Goal: Consume media (video, audio): Consume media (video, audio)

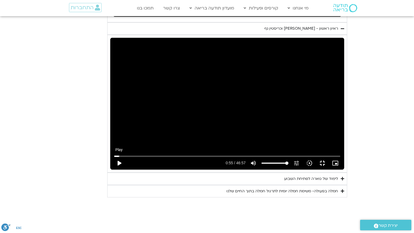
type input "992.52"
click at [113, 170] on button "play_arrow" at bounding box center [119, 163] width 13 height 13
type input "55.514858"
type input "992.52"
type input "55.515305"
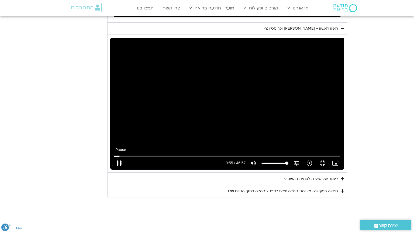
type input "992.52"
type input "55.636307"
type input "992.52"
type input "55.922792"
type input "992.52"
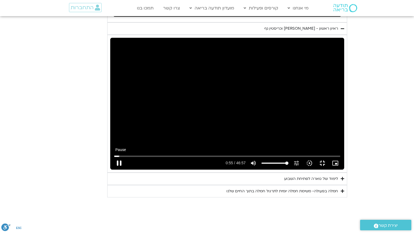
type input "56.055199"
type input "992.52"
type input "56.187943"
type input "992.52"
type input "56.337318"
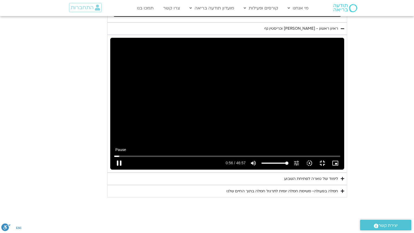
type input "992.52"
type input "56.50334"
type input "992.52"
type input "56.654286"
type input "992.52"
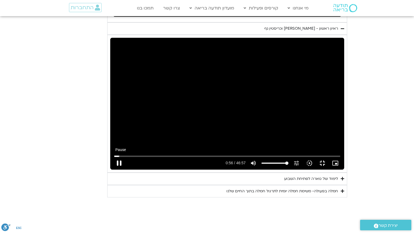
type input "56.788866"
type input "992.52"
type input "56.941171"
type input "992.52"
type input "57.074897"
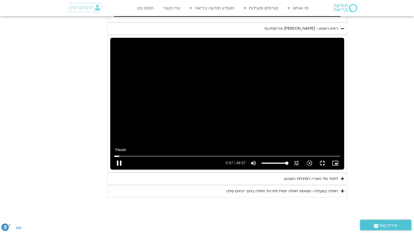
type input "992.52"
type input "57.204238"
type input "992.52"
type input "57.335441"
type input "992.52"
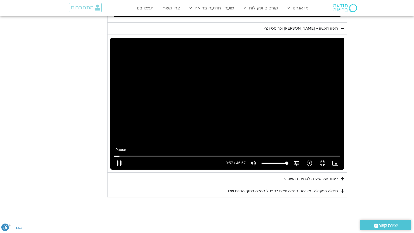
type input "57.489949"
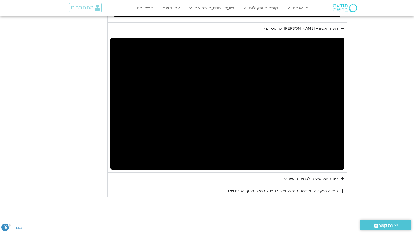
type input "992.52"
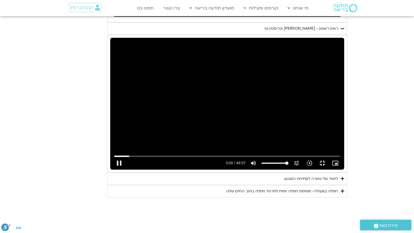
type input "180.137778"
type input "992.52"
type input "180.254914"
type input "992.52"
type input "180.388367"
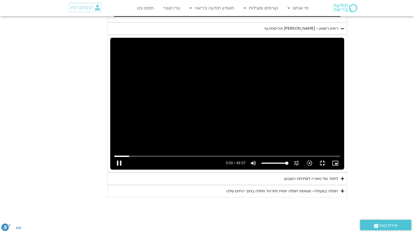
type input "992.52"
type input "180.538063"
type input "992.52"
type input "180.704872"
type input "992.52"
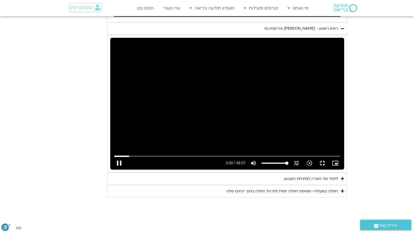
type input "180.838212"
type input "992.52"
type input "180.988039"
type input "992.52"
type input "181.120926"
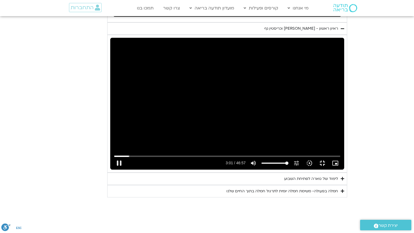
type input "992.52"
type input "181.255907"
type input "992.52"
type input "181.405751"
type input "992.52"
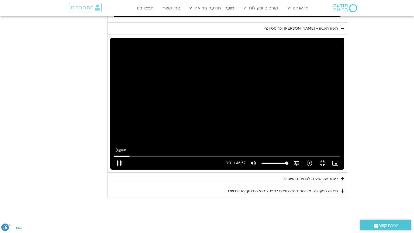
type input "181.53923"
type input "992.52"
type input "181.590526"
type input "992.52"
type input "181.855618"
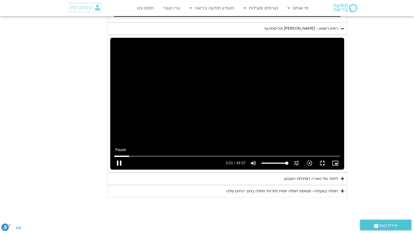
type input "992.52"
type input "181.973225"
type input "992.52"
type input "182.106654"
type input "992.52"
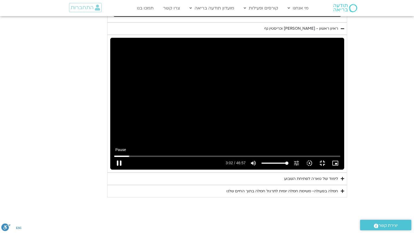
type input "182.205366"
type input "992.52"
type input "182.315537"
type input "992.52"
click at [113, 170] on button "pause" at bounding box center [119, 163] width 13 height 13
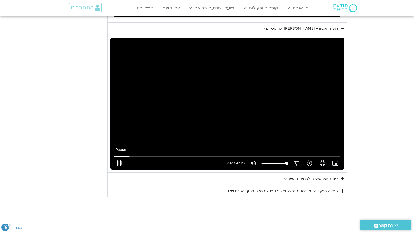
type input "182.609373"
type input "992.52"
click at [113, 157] on button "play_arrow" at bounding box center [119, 163] width 13 height 13
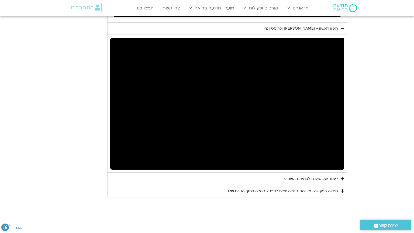
click at [113, 170] on button "pause" at bounding box center [119, 163] width 13 height 13
type input "992.52"
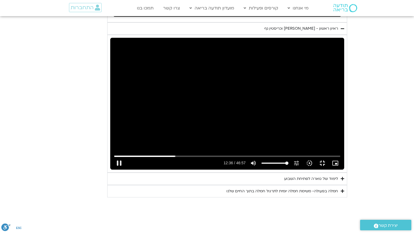
type input "756.845819"
type input "992.52"
type input "757.051638"
type input "992.52"
type input "757.19591"
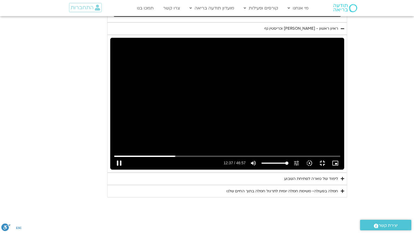
type input "992.52"
type input "757.362996"
type input "992.52"
type input "757.496651"
type input "992.52"
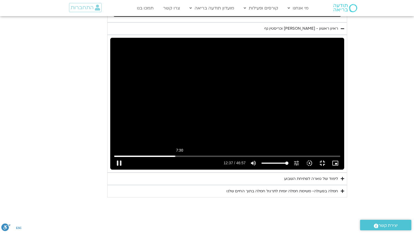
type input "757.646842"
type input "992.52"
type input "757.780653"
type input "992.52"
type input "757.895841"
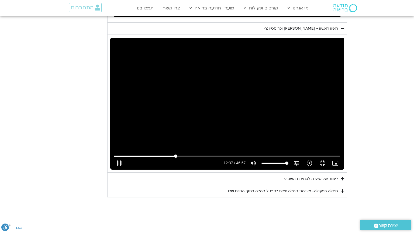
type input "992.52"
type input "758.062886"
type input "992.52"
type input "758.213618"
type input "992.52"
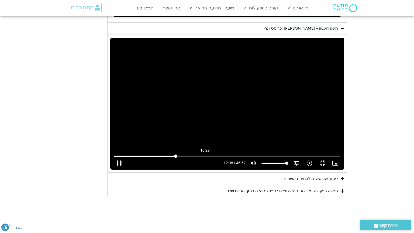
type input "758.346824"
type input "992.52"
type input "758.512754"
type input "992.52"
type input "758.663284"
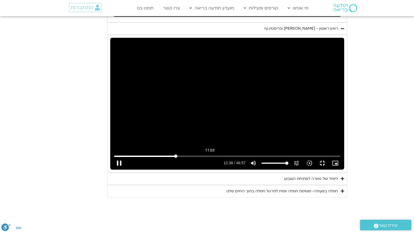
type input "992.52"
type input "758.78266"
type input "992.52"
type input "758.896177"
type input "992.52"
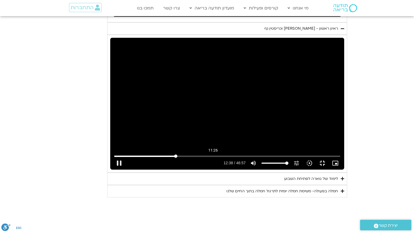
type input "687.539107556792"
type input "992.52"
type input "687.539107556792"
click at [114, 158] on input "Seek" at bounding box center [227, 156] width 226 height 3
type input "992.52"
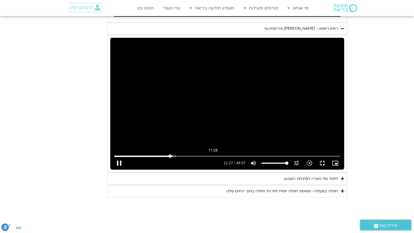
type input "687.574302"
type input "992.52"
type input "687.723642"
type input "992.52"
type input "687.858091"
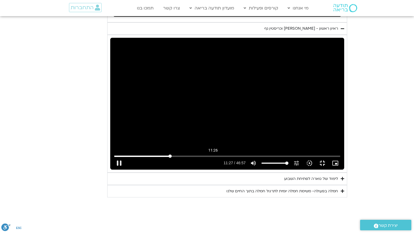
type input "992.52"
type input "688.008776"
type input "992.52"
type input "688.143697"
type input "992.52"
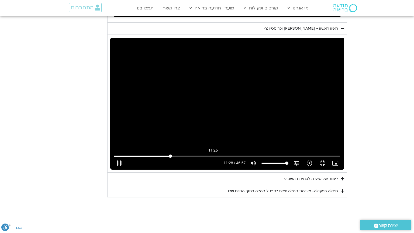
type input "688.306887"
type input "992.52"
type input "688.456906"
type input "992.52"
type input "688.589568"
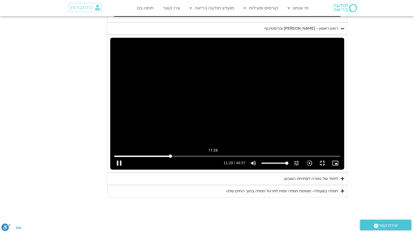
type input "992.52"
type input "688.724031"
type input "992.52"
type input "688.872361"
type input "992.52"
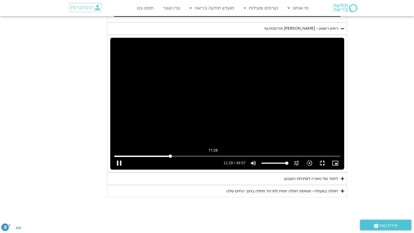
type input "689.006982"
type input "992.52"
type input "689.140524"
type input "992.52"
type input "689.288888"
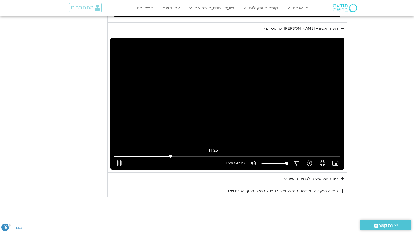
type input "992.52"
type input "689.422411"
type input "992.52"
type input "689.555133"
type input "992.52"
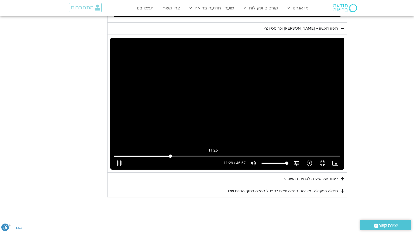
type input "689.7063"
type input "992.52"
type input "689.872761"
type input "992.52"
type input "690.038806"
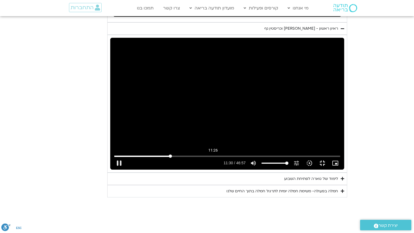
type input "992.52"
type input "690.188806"
type input "992.52"
type input "690.319022"
type input "992.52"
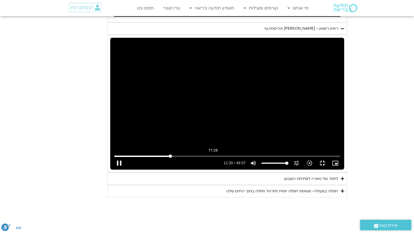
type input "690.473539"
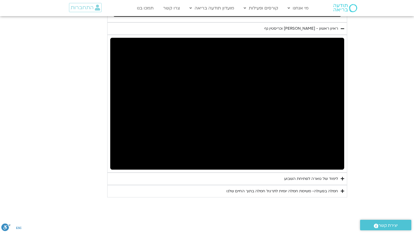
type input "992.52"
type input "712.174415"
type input "992.52"
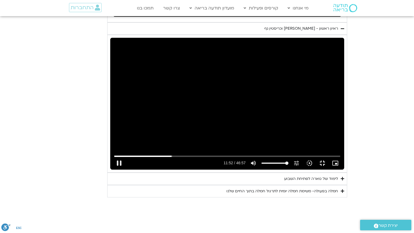
type input "712.28751"
type input "992.52"
type input "712.454834"
type input "992.52"
type input "712.604723"
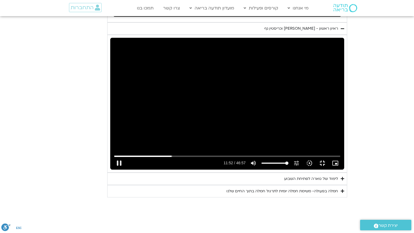
type input "992.52"
type input "712.754517"
type input "992.52"
type input "712.887676"
type input "992.52"
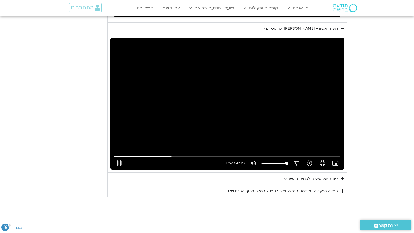
type input "713.008011"
type input "992.52"
type input "713.1543"
type input "992.52"
type input "713.304501"
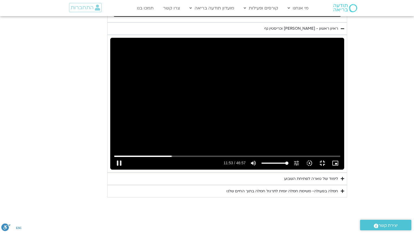
type input "992.52"
type input "713.42147"
type input "992.52"
type input "713.554465"
type input "992.52"
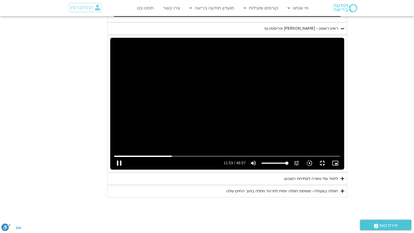
type input "713.706199"
type input "992.52"
type input "713.820721"
type input "992.52"
type input "713.98729"
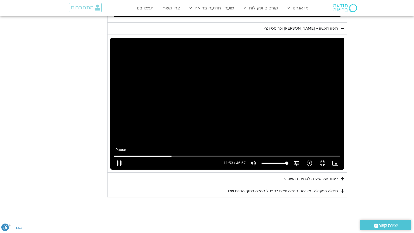
type input "992.52"
type input "714.138549"
type input "992.52"
type input "714.271638"
type input "992.52"
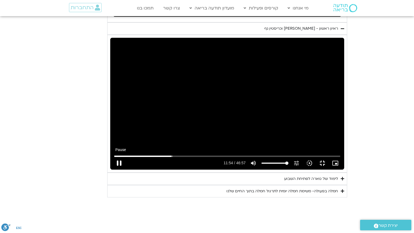
type input "714.322217"
type input "992.52"
type input "714.45496"
type input "992.52"
click at [113, 170] on button "pause" at bounding box center [119, 163] width 13 height 13
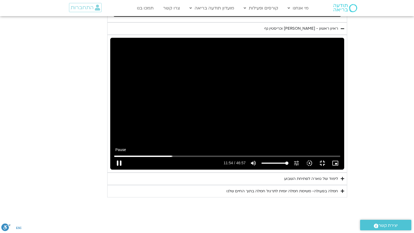
type input "714.745005"
click at [113, 170] on button "play_arrow" at bounding box center [119, 163] width 13 height 13
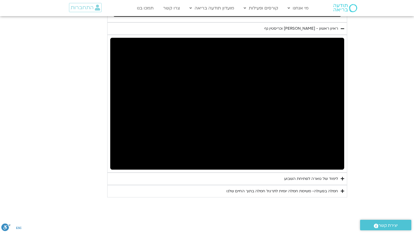
type input "992.52"
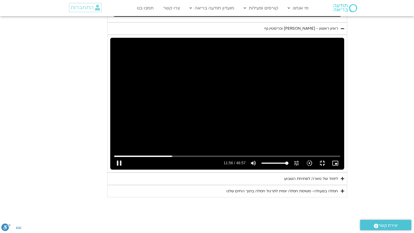
type input "716.739019"
type input "992.52"
type input "716.889614"
type input "992.52"
type input "717.038856"
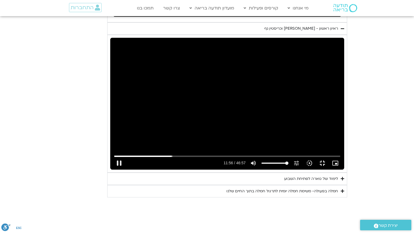
type input "992.52"
type input "717.172436"
type input "992.52"
type input "717.289184"
type input "992.52"
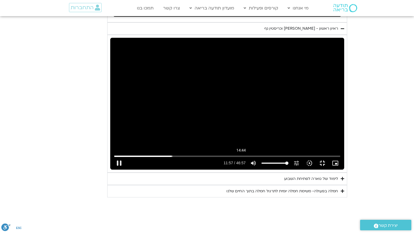
type input "717.456234"
type input "992.52"
type input "717.572573"
type input "992.52"
type input "717.722489"
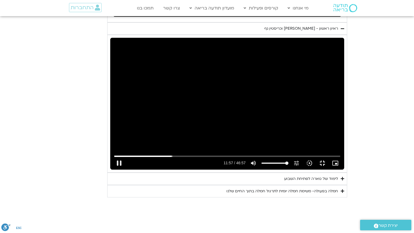
type input "992.52"
type input "717.855581"
click at [114, 158] on input "Seek" at bounding box center [227, 156] width 226 height 3
click at [113, 170] on button "pause" at bounding box center [119, 163] width 13 height 13
click at [114, 158] on input "Seek" at bounding box center [227, 156] width 226 height 3
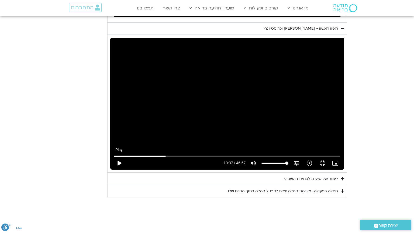
click at [113, 170] on button "play_arrow" at bounding box center [119, 163] width 13 height 13
click at [114, 158] on input "Seek" at bounding box center [227, 156] width 226 height 3
click at [167, 158] on input "Seek" at bounding box center [227, 156] width 226 height 3
click at [196, 158] on input "Seek" at bounding box center [227, 156] width 226 height 3
click at [208, 158] on input "Seek" at bounding box center [227, 156] width 226 height 3
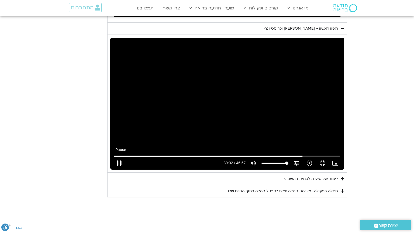
click at [113, 170] on button "pause" at bounding box center [119, 163] width 13 height 13
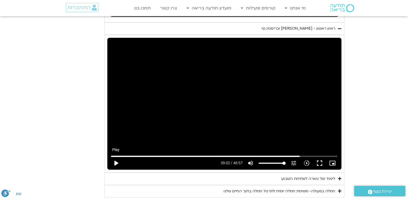
click at [114, 162] on button "play_arrow" at bounding box center [116, 163] width 13 height 13
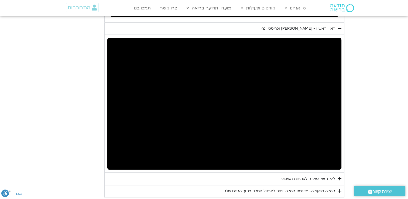
click at [110, 157] on button "pause" at bounding box center [116, 163] width 13 height 13
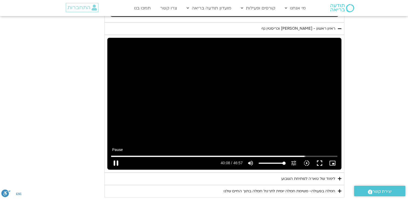
click at [116, 160] on button "pause" at bounding box center [116, 163] width 13 height 13
